Goal: Transaction & Acquisition: Subscribe to service/newsletter

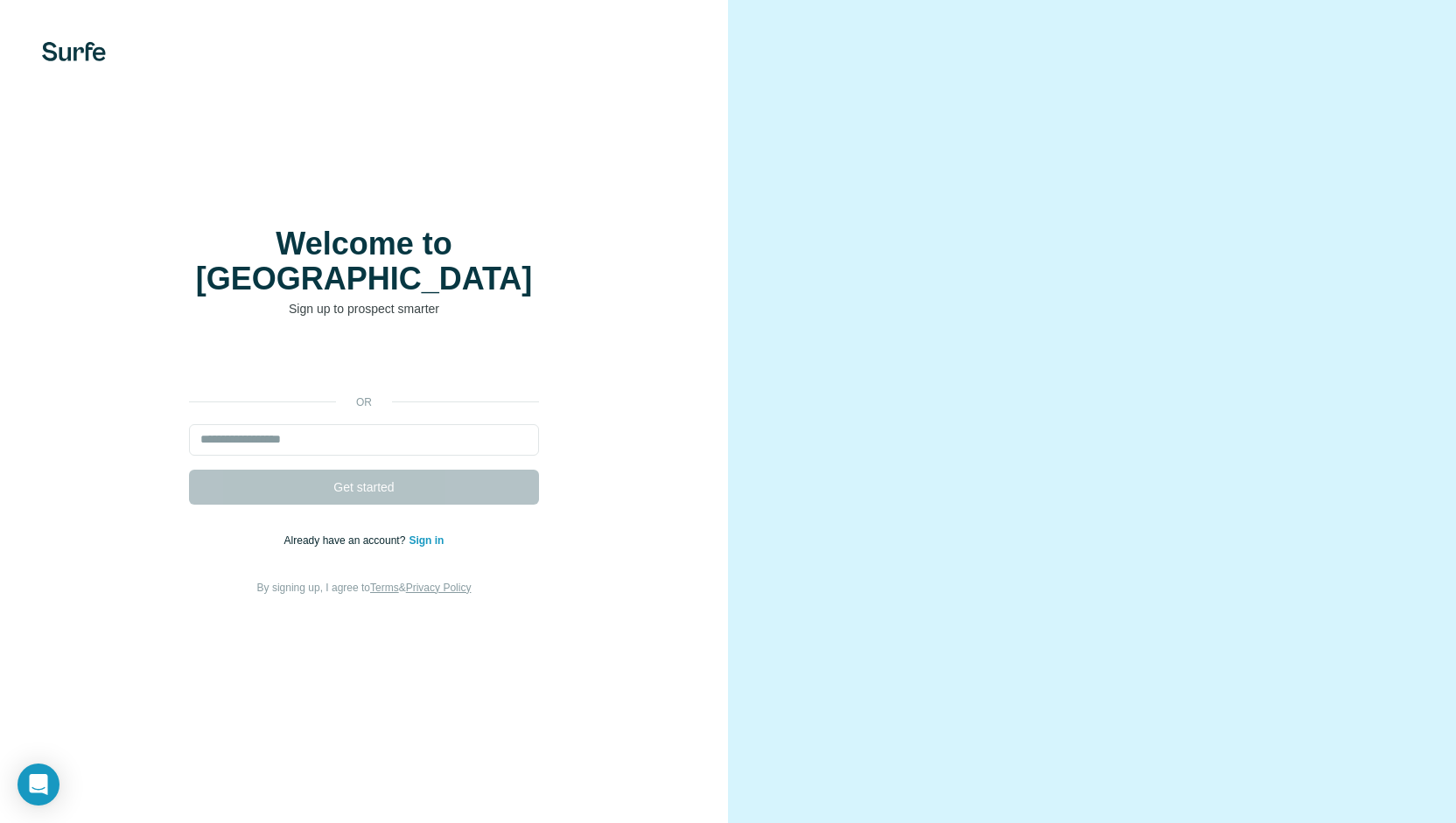
click at [654, 146] on div "Welcome to Surfe Sign up to prospect smarter or Get started Already have an acc…" at bounding box center [364, 412] width 728 height 823
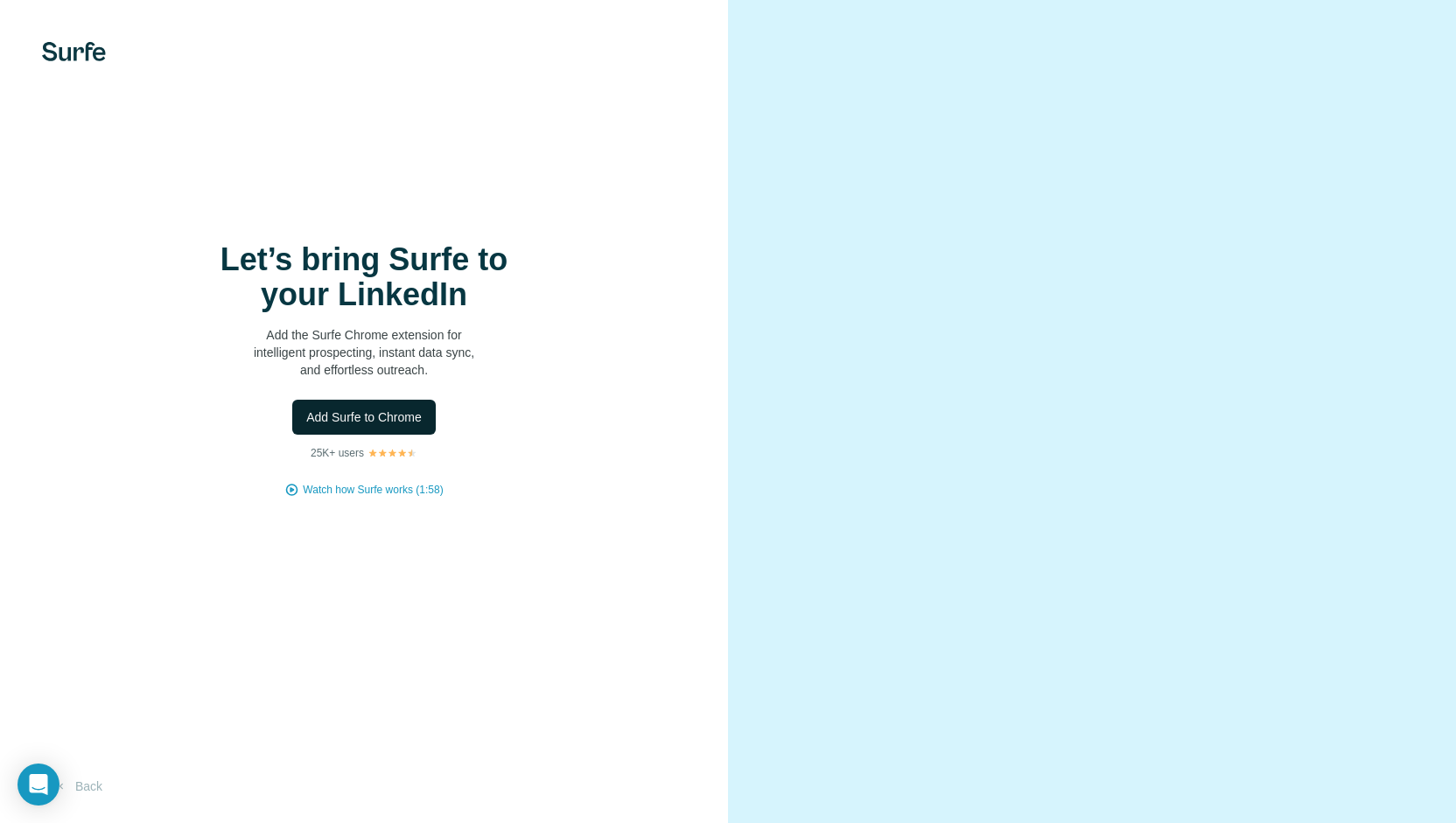
click at [352, 414] on span "Add Surfe to Chrome" at bounding box center [364, 417] width 115 height 18
click at [396, 412] on span "Add Surfe to Chrome" at bounding box center [364, 417] width 115 height 18
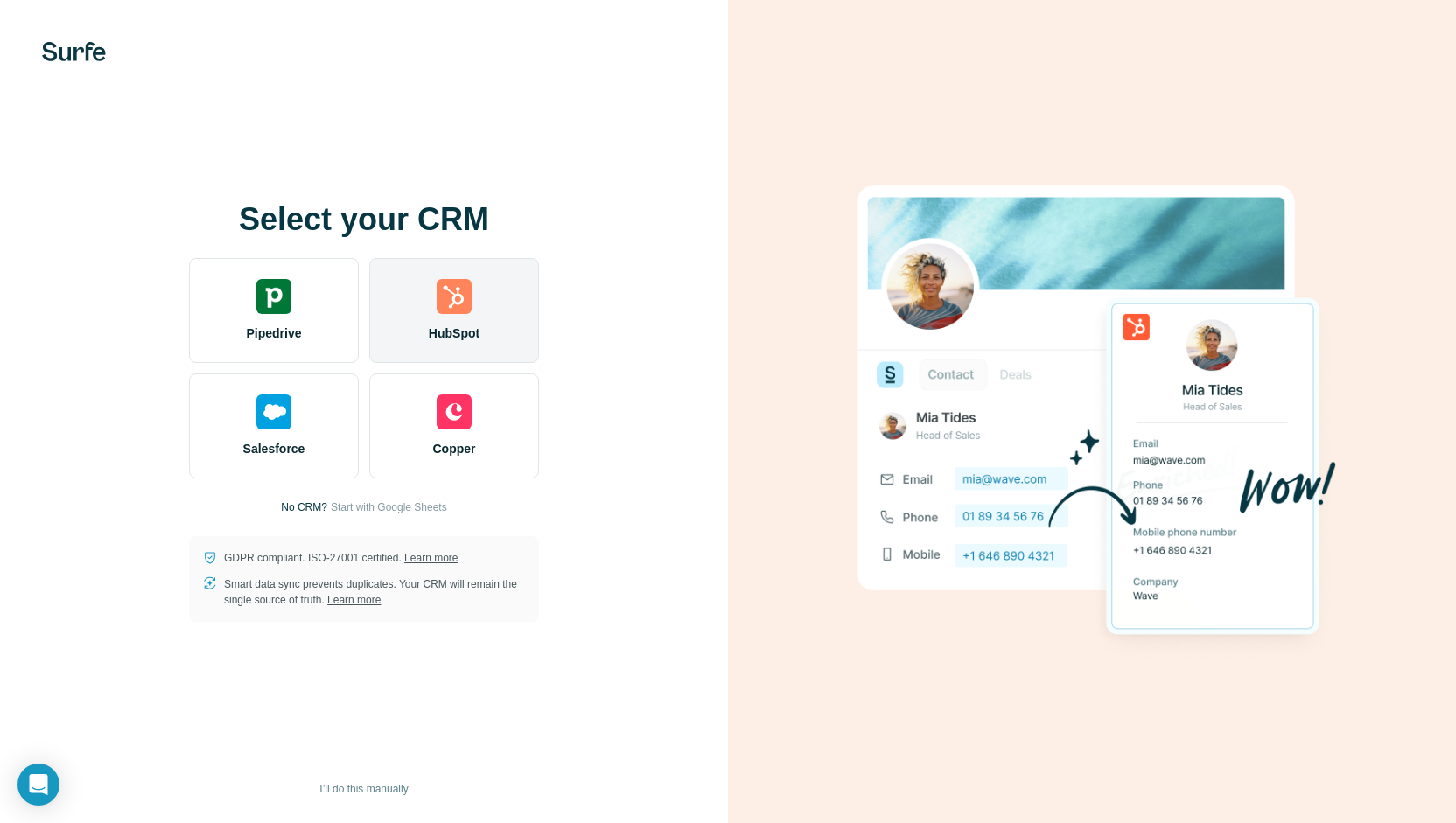
click at [489, 313] on div "HubSpot" at bounding box center [454, 311] width 170 height 105
